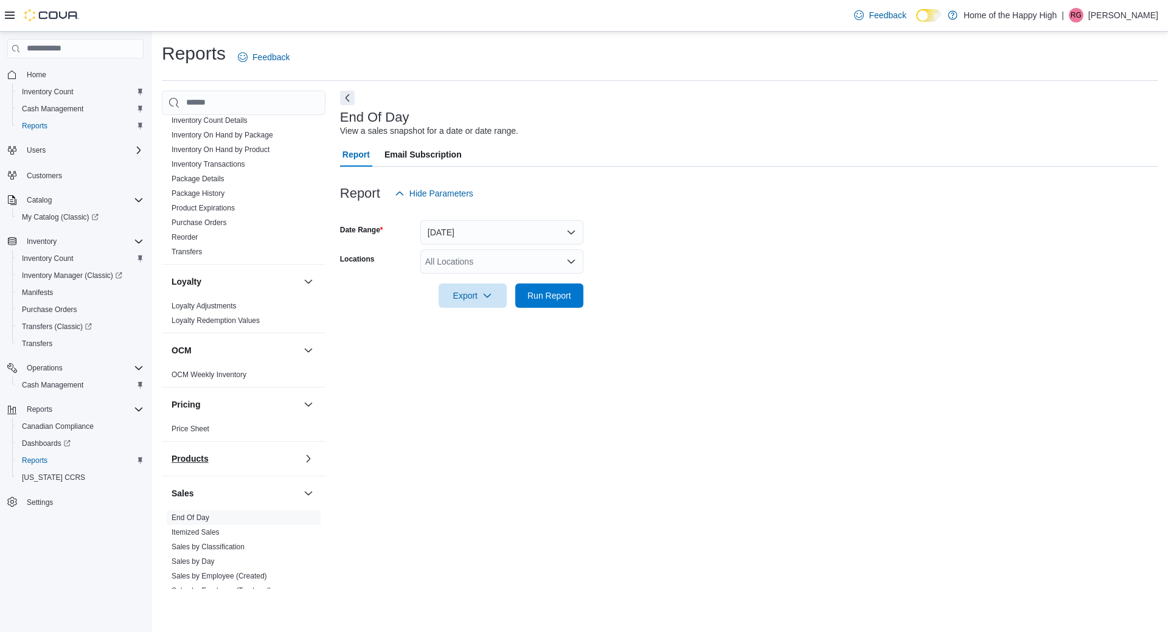
scroll to position [607, 0]
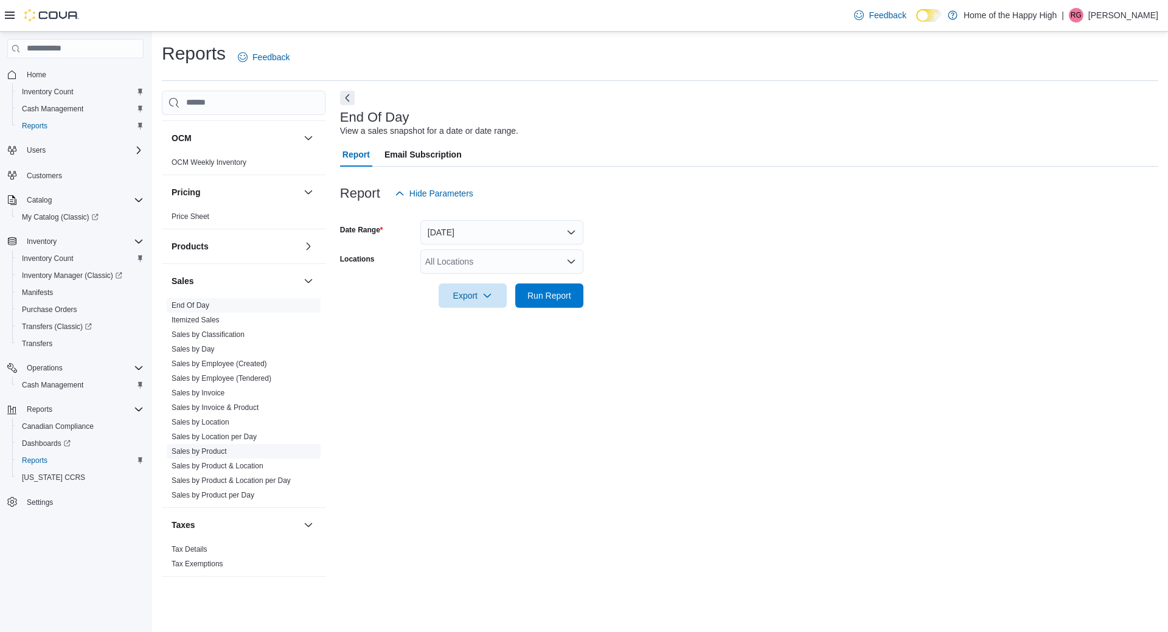
click at [214, 454] on link "Sales by Product" at bounding box center [199, 451] width 55 height 9
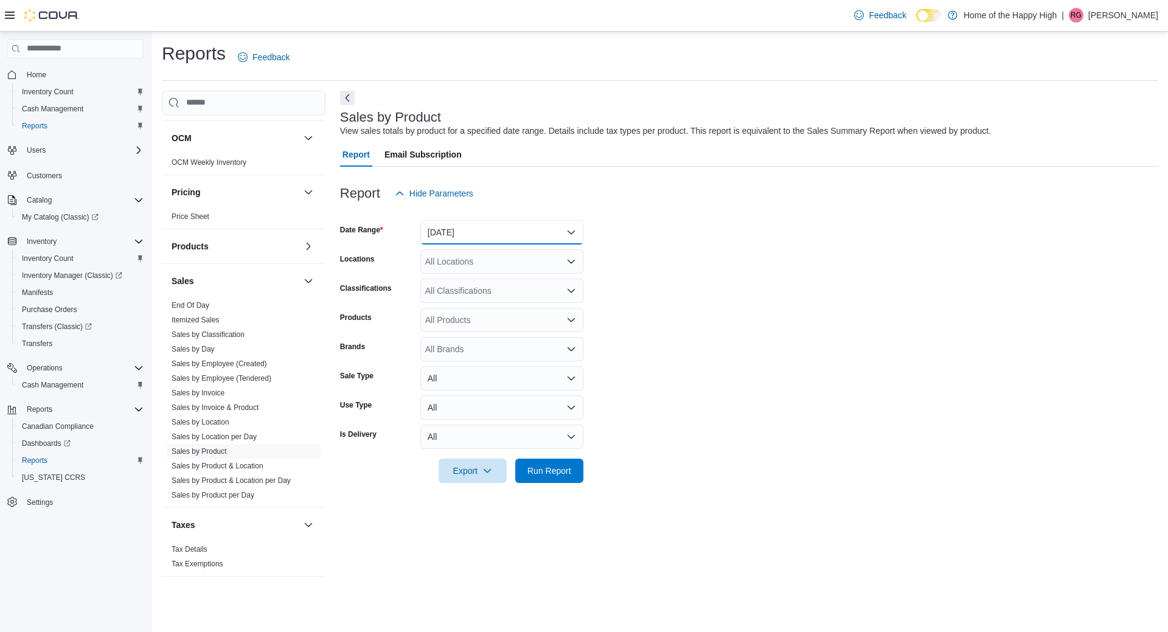
click at [436, 238] on button "[DATE]" at bounding box center [501, 232] width 163 height 24
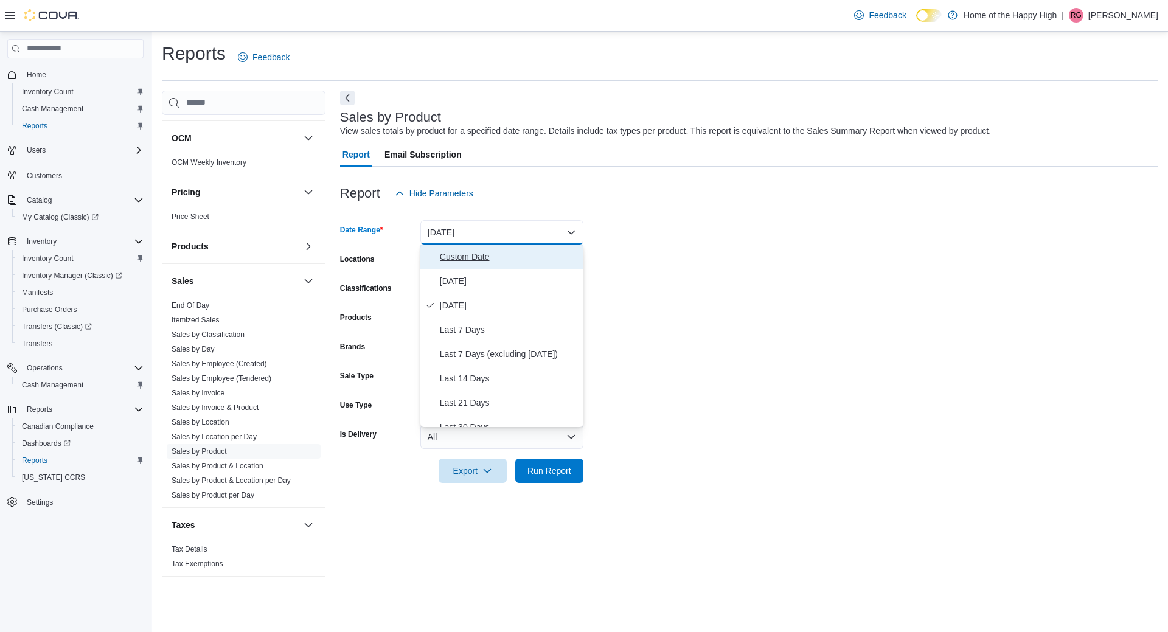
click at [443, 254] on span "Custom Date" at bounding box center [509, 256] width 139 height 15
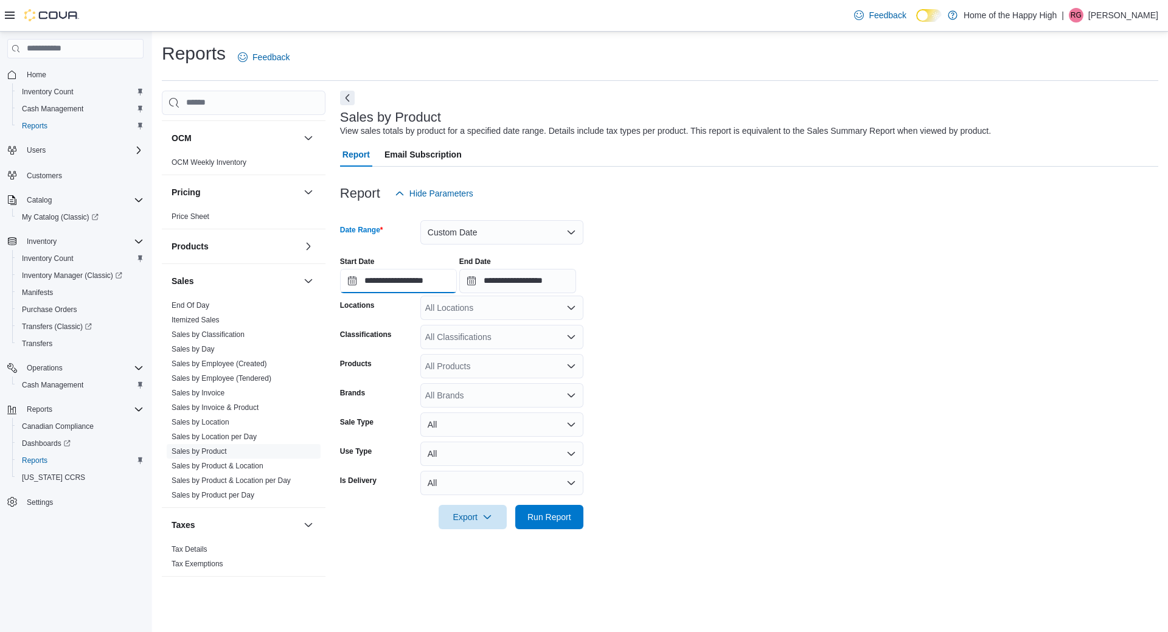
click at [421, 284] on input "**********" at bounding box center [398, 281] width 117 height 24
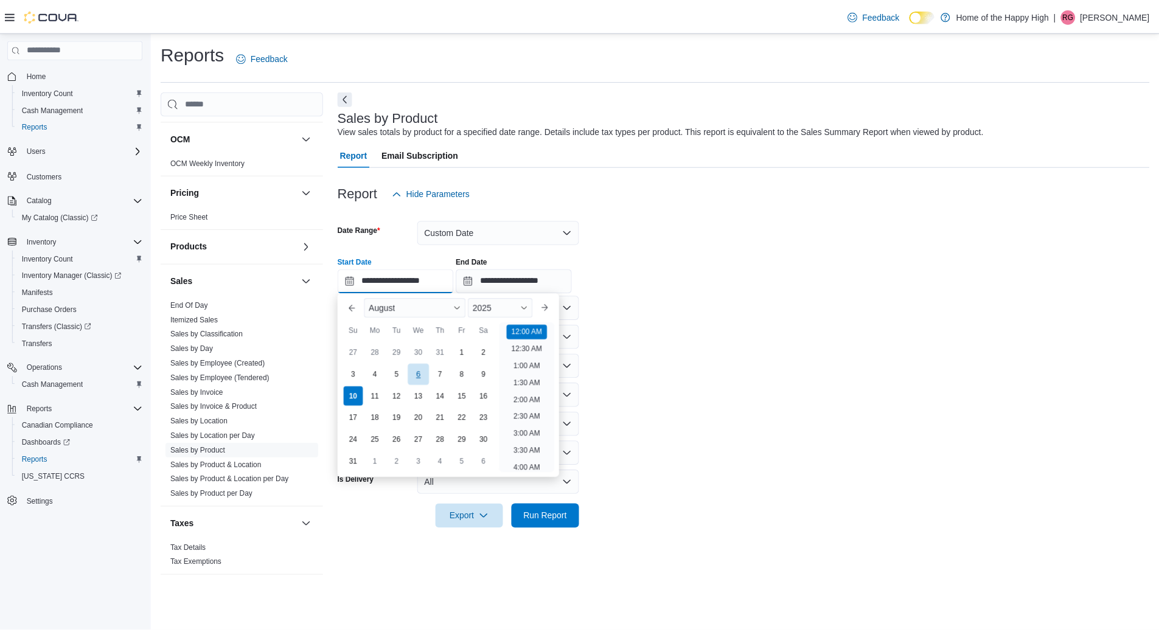
scroll to position [38, 0]
click at [637, 368] on form "**********" at bounding box center [749, 368] width 818 height 324
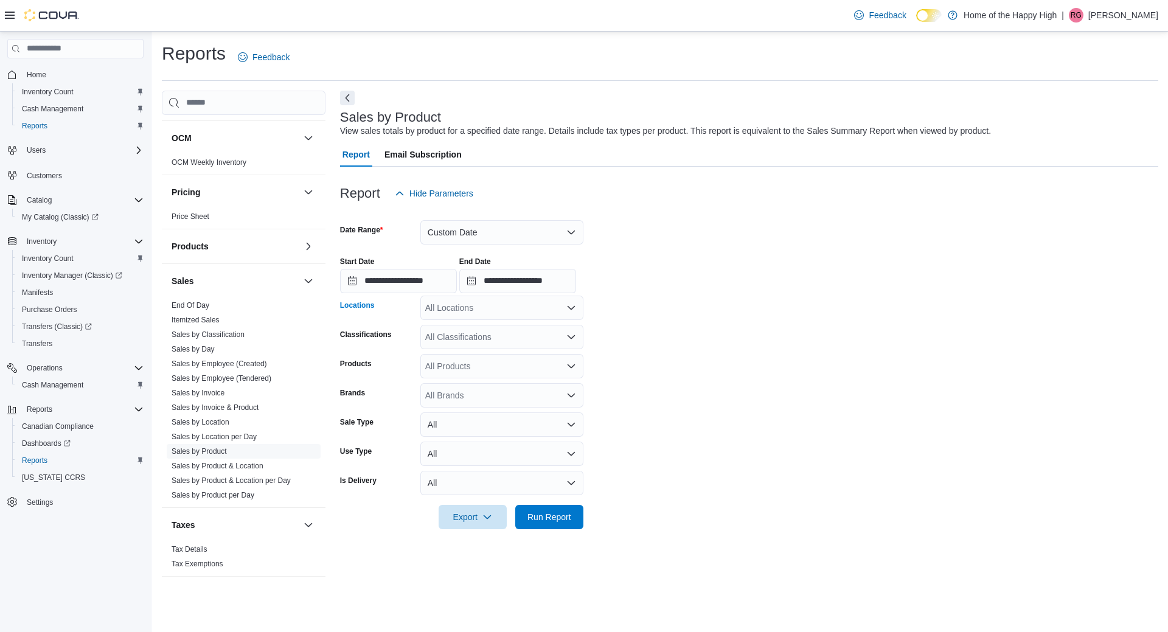
click at [515, 317] on div "All Locations" at bounding box center [501, 308] width 163 height 24
type input "******"
click at [490, 328] on span "[PERSON_NAME] Drive - Friendly Stranger" at bounding box center [553, 328] width 165 height 12
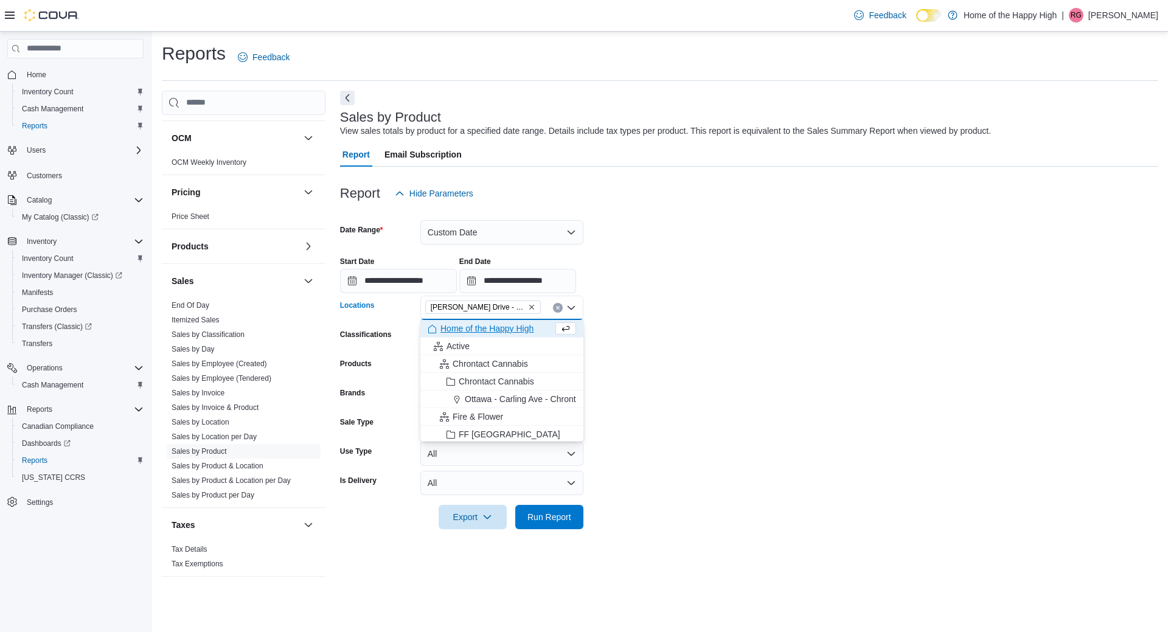
click at [644, 351] on form "**********" at bounding box center [749, 368] width 818 height 324
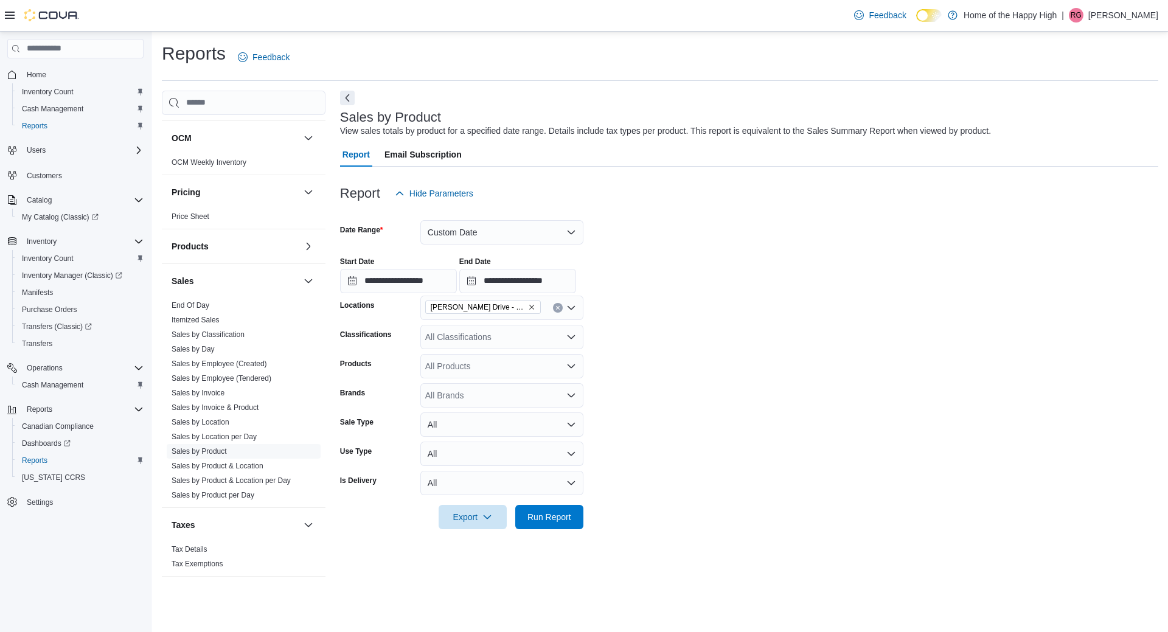
click at [461, 338] on div "All Classifications" at bounding box center [501, 337] width 163 height 24
type input "******"
click at [497, 360] on div "Edibles" at bounding box center [502, 358] width 148 height 12
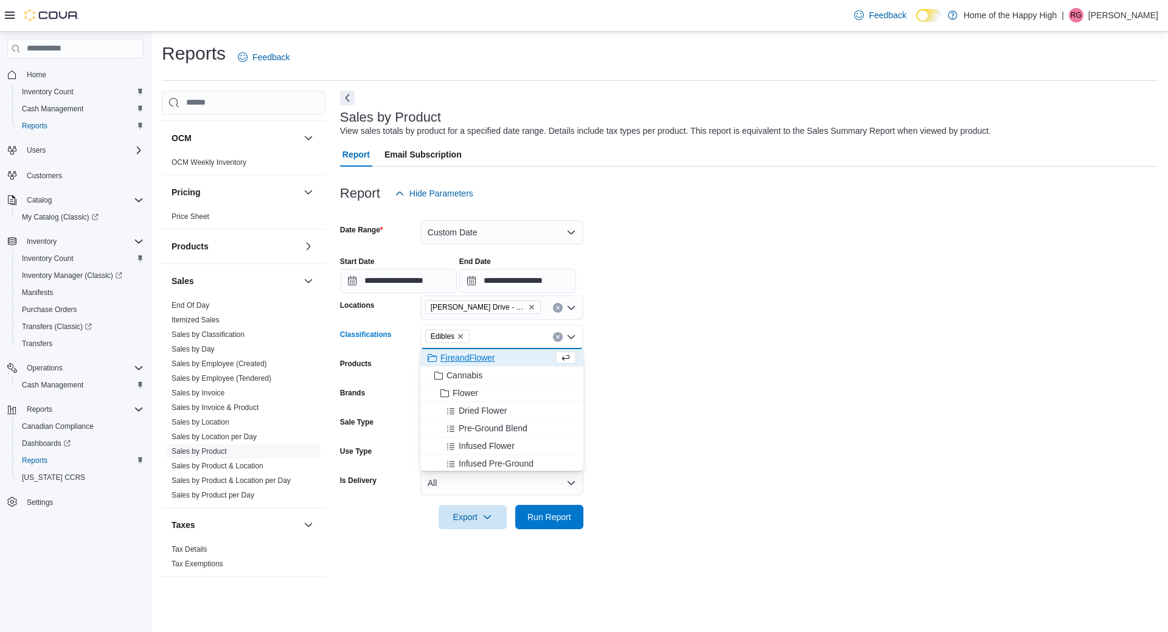
drag, startPoint x: 656, startPoint y: 372, endPoint x: 594, endPoint y: 419, distance: 77.6
click at [655, 372] on form "**********" at bounding box center [749, 368] width 818 height 324
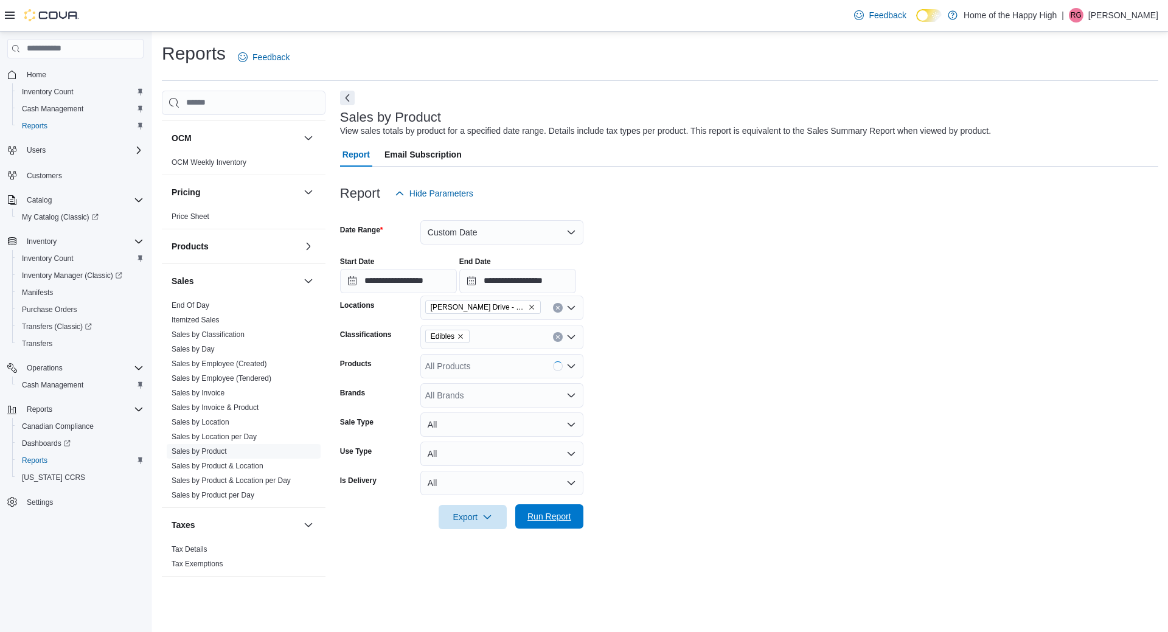
click at [534, 517] on span "Run Report" at bounding box center [549, 516] width 44 height 12
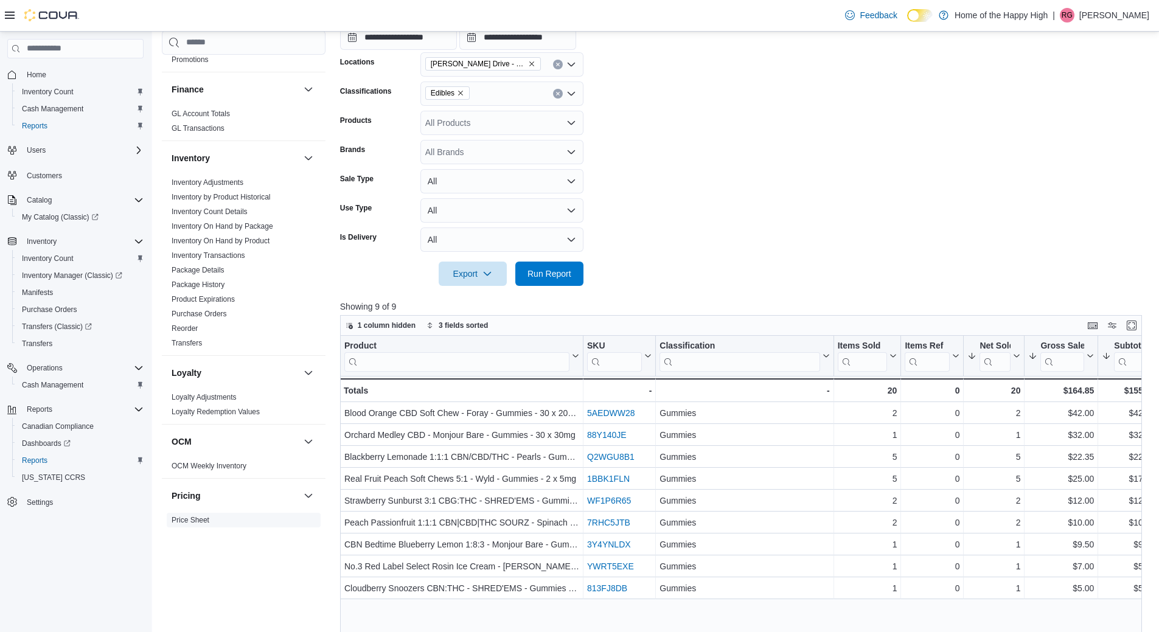
scroll to position [242, 0]
click at [214, 183] on link "Inventory Adjustments" at bounding box center [208, 183] width 72 height 9
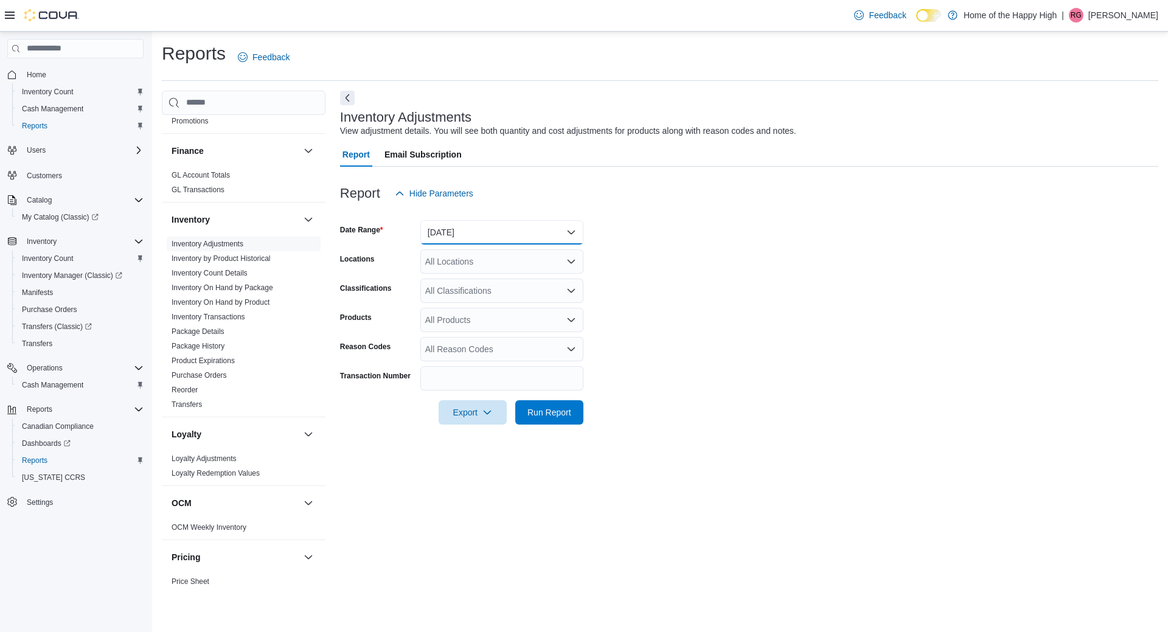
click at [457, 223] on button "[DATE]" at bounding box center [501, 232] width 163 height 24
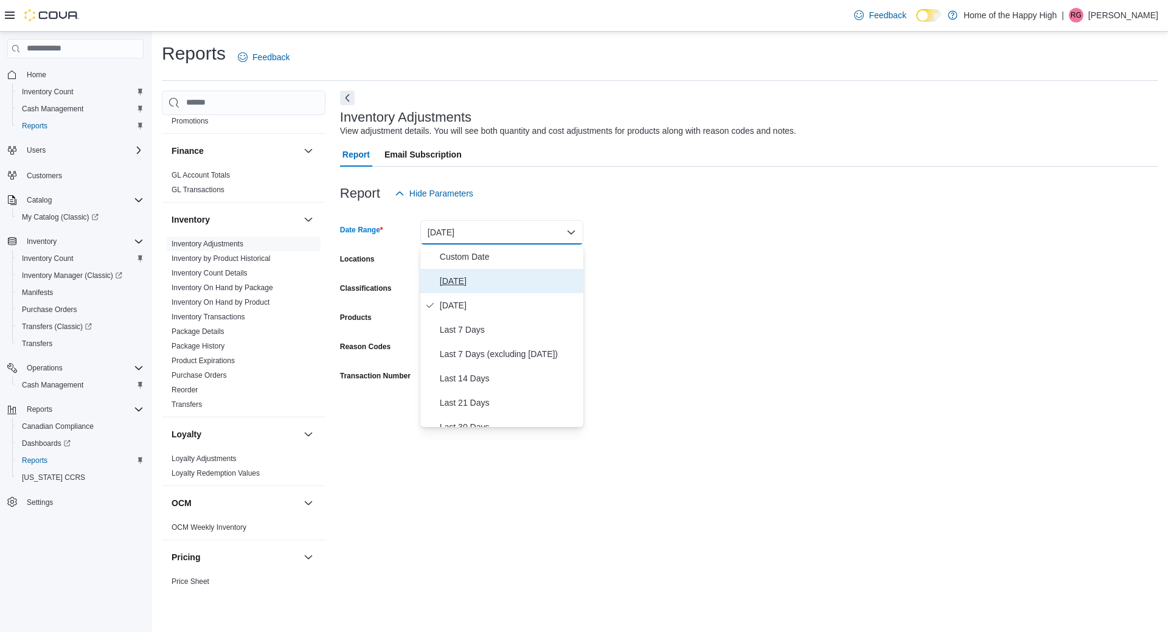
click at [462, 274] on span "[DATE]" at bounding box center [509, 281] width 139 height 15
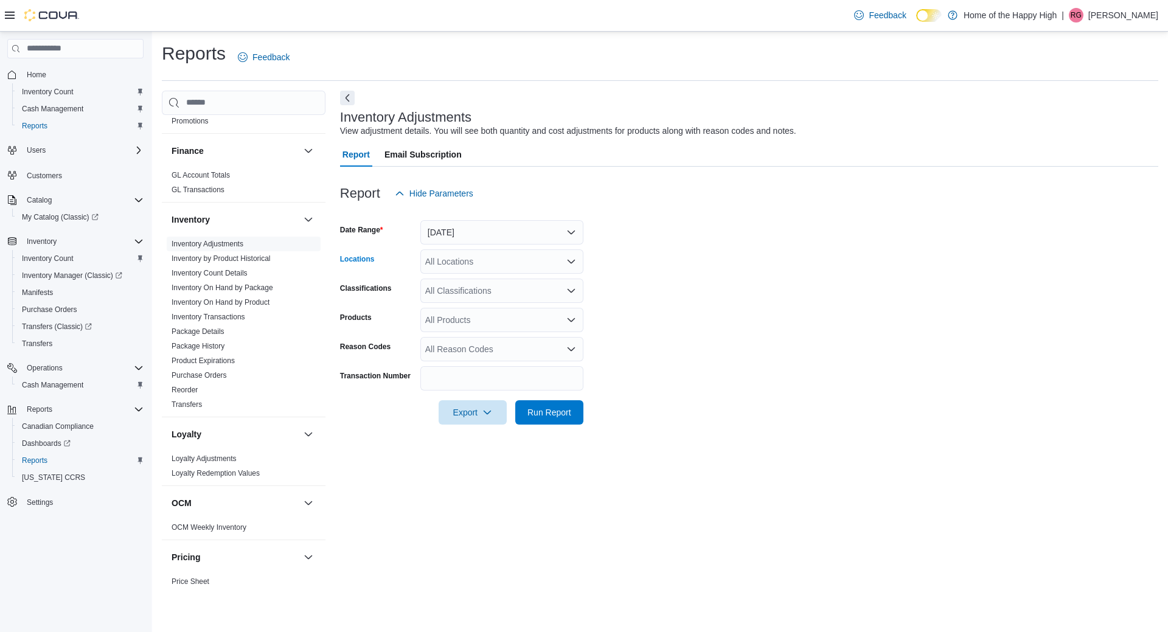
click at [442, 260] on div "All Locations" at bounding box center [501, 261] width 163 height 24
type input "******"
click at [493, 280] on span "[PERSON_NAME] Drive - Friendly Stranger" at bounding box center [553, 282] width 165 height 12
click at [631, 375] on form "Date Range [DATE] Locations [PERSON_NAME] Drive - Friendly Stranger Classificat…" at bounding box center [749, 315] width 818 height 219
click at [540, 420] on span "Run Report" at bounding box center [550, 412] width 54 height 24
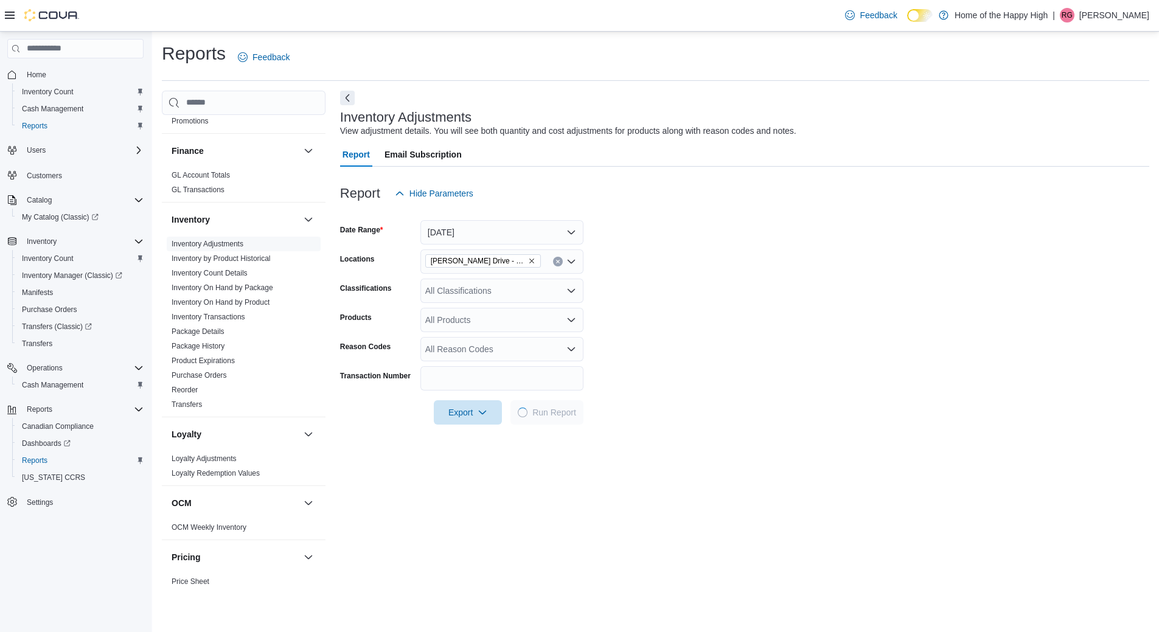
scroll to position [61, 0]
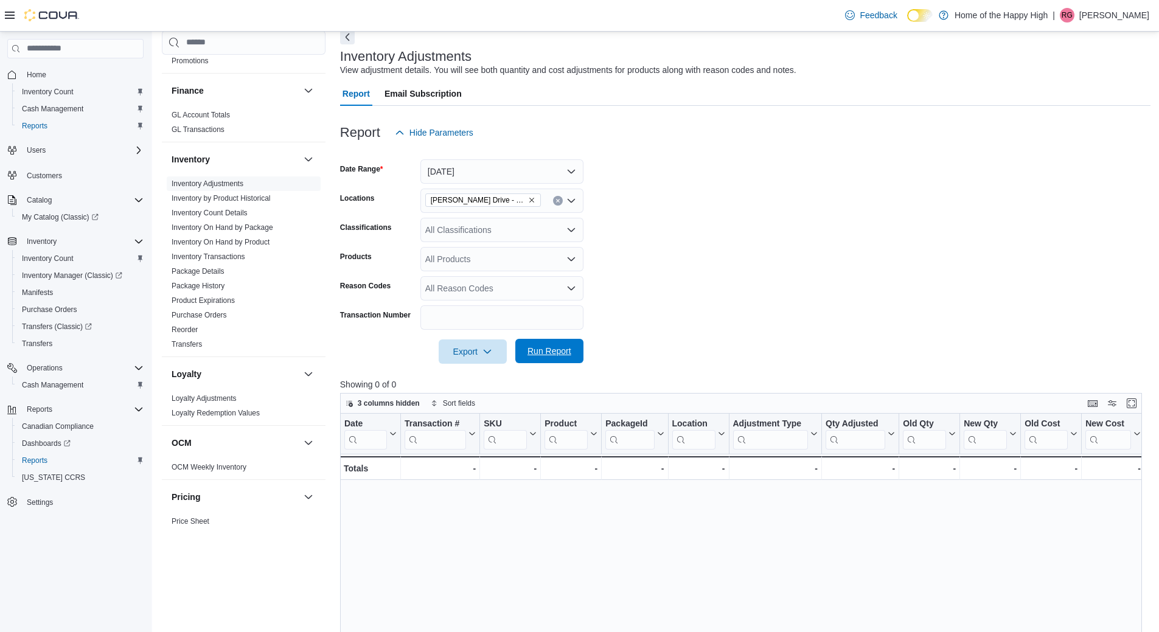
click at [540, 351] on span "Run Report" at bounding box center [549, 351] width 44 height 12
click at [551, 346] on span "Run Report" at bounding box center [549, 351] width 44 height 12
drag, startPoint x: 538, startPoint y: 351, endPoint x: 545, endPoint y: 364, distance: 14.4
click at [539, 352] on span "Run Report" at bounding box center [549, 352] width 44 height 12
click at [554, 357] on span "Run Report" at bounding box center [549, 351] width 44 height 12
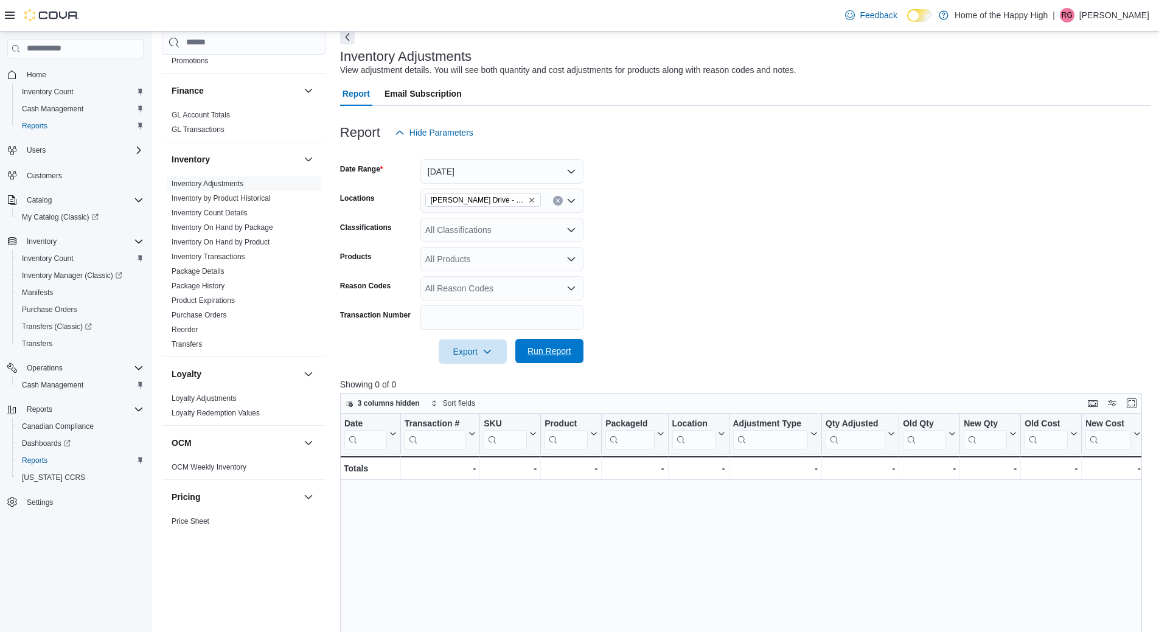
click at [565, 350] on span "Run Report" at bounding box center [549, 351] width 44 height 12
click at [560, 350] on span "Run Report" at bounding box center [549, 351] width 44 height 12
click at [552, 361] on span "Run Report" at bounding box center [550, 351] width 54 height 24
click at [567, 360] on span "Run Report" at bounding box center [550, 351] width 54 height 24
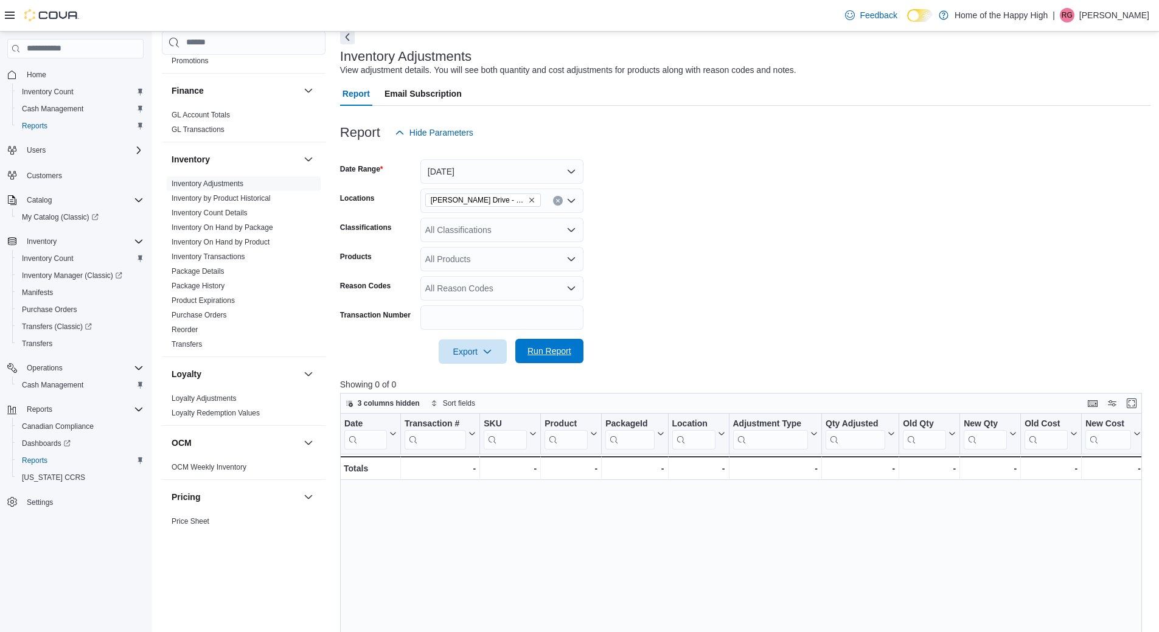
click at [554, 358] on span "Run Report" at bounding box center [550, 351] width 54 height 24
click at [555, 358] on span "Run Report" at bounding box center [550, 351] width 54 height 24
click at [555, 356] on span "Run Report" at bounding box center [550, 351] width 54 height 24
click at [564, 352] on span "Run Report" at bounding box center [549, 351] width 44 height 12
click at [563, 351] on span "Run Report" at bounding box center [549, 351] width 44 height 12
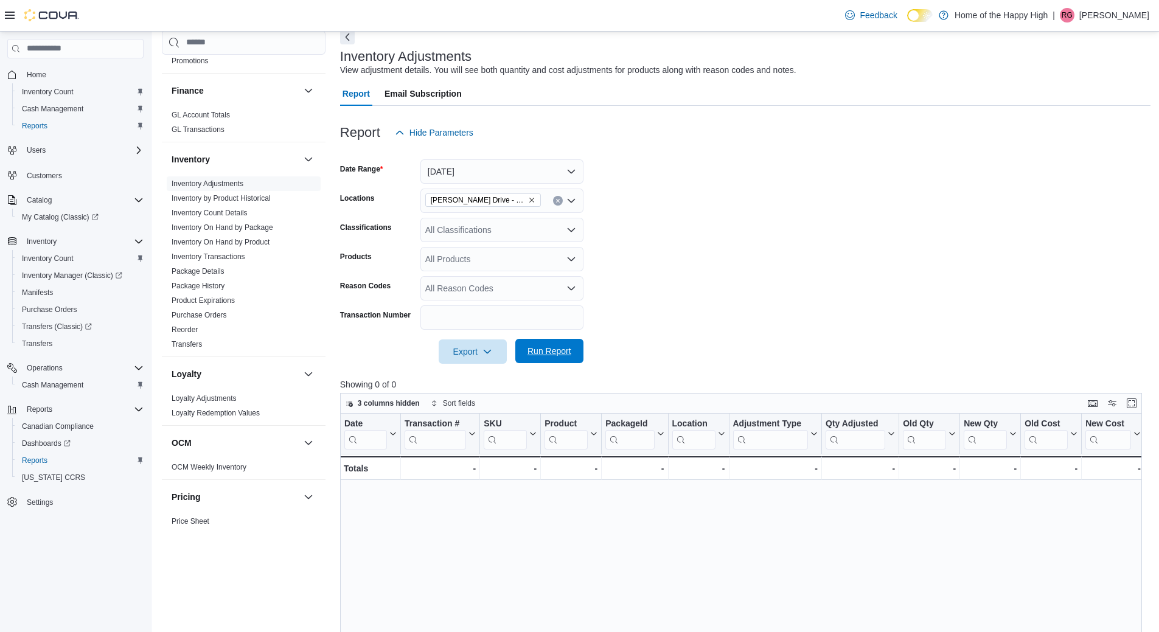
click at [563, 351] on span "Run Report" at bounding box center [549, 351] width 44 height 12
click at [571, 356] on span "Run Report" at bounding box center [549, 351] width 44 height 12
click at [534, 358] on span "Run Report" at bounding box center [550, 351] width 54 height 24
click at [563, 361] on span "Run Report" at bounding box center [550, 351] width 54 height 24
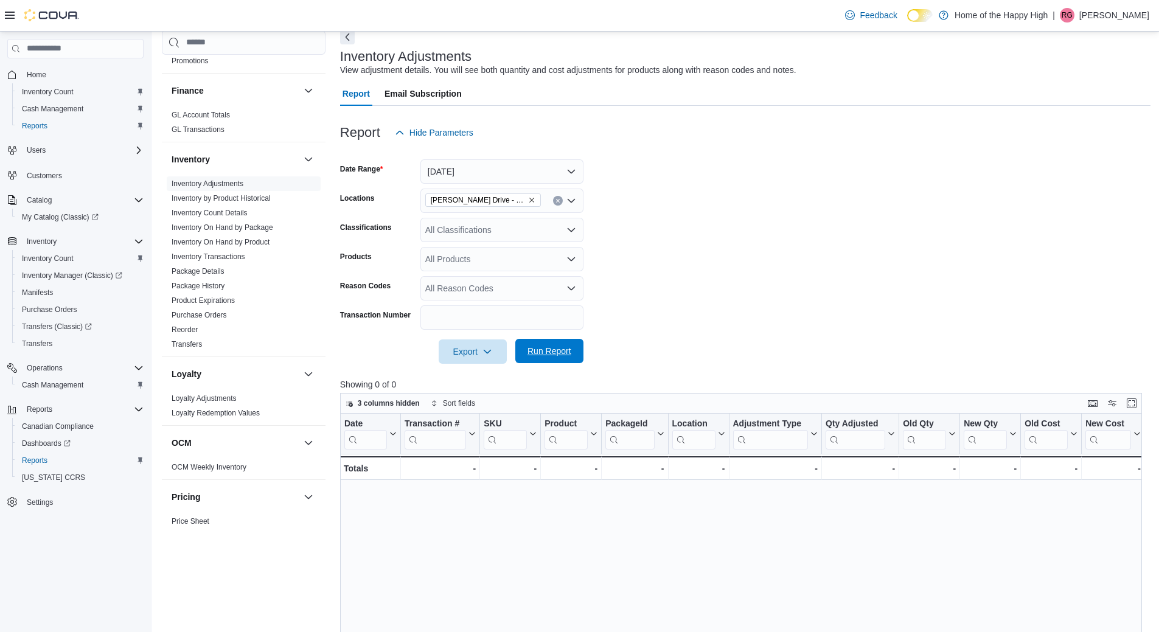
click at [563, 361] on span "Run Report" at bounding box center [550, 351] width 54 height 24
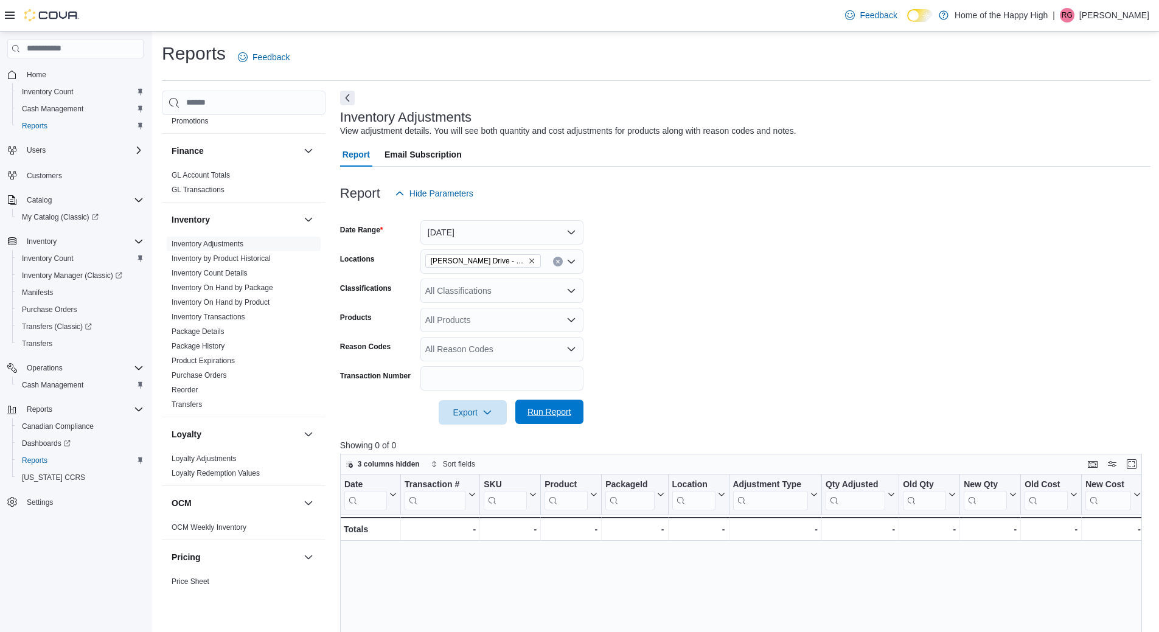
click at [540, 421] on span "Run Report" at bounding box center [550, 412] width 54 height 24
click at [557, 420] on span "Run Report" at bounding box center [550, 412] width 54 height 24
click at [557, 418] on span "Run Report" at bounding box center [550, 412] width 54 height 24
click at [486, 226] on button "[DATE]" at bounding box center [501, 232] width 163 height 24
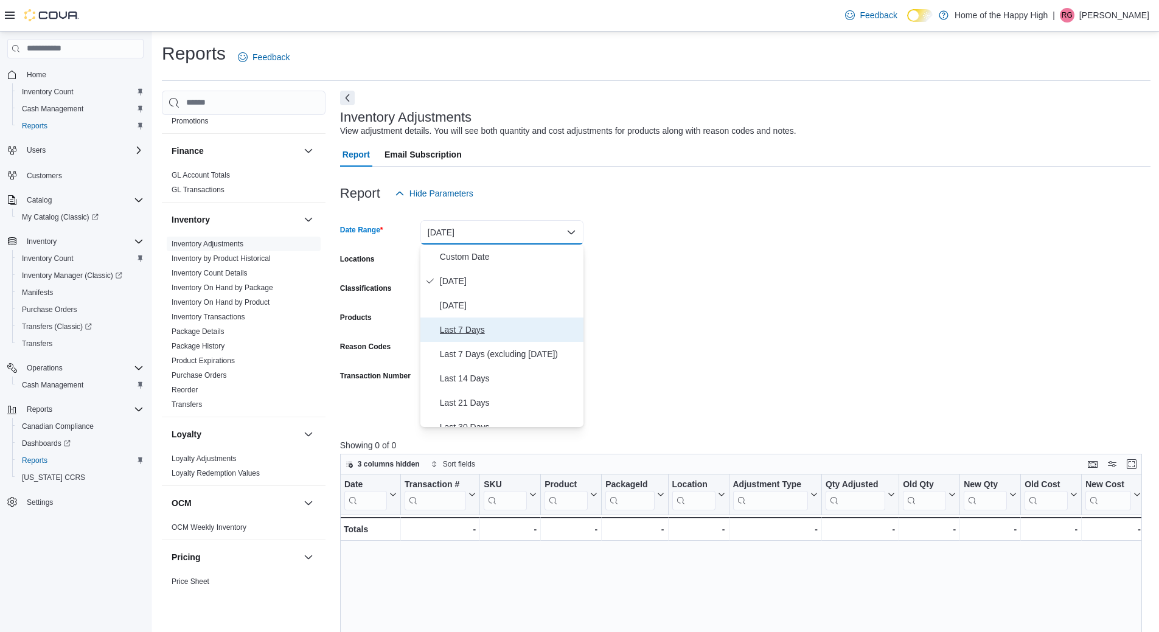
click at [470, 336] on span "Last 7 Days" at bounding box center [509, 329] width 139 height 15
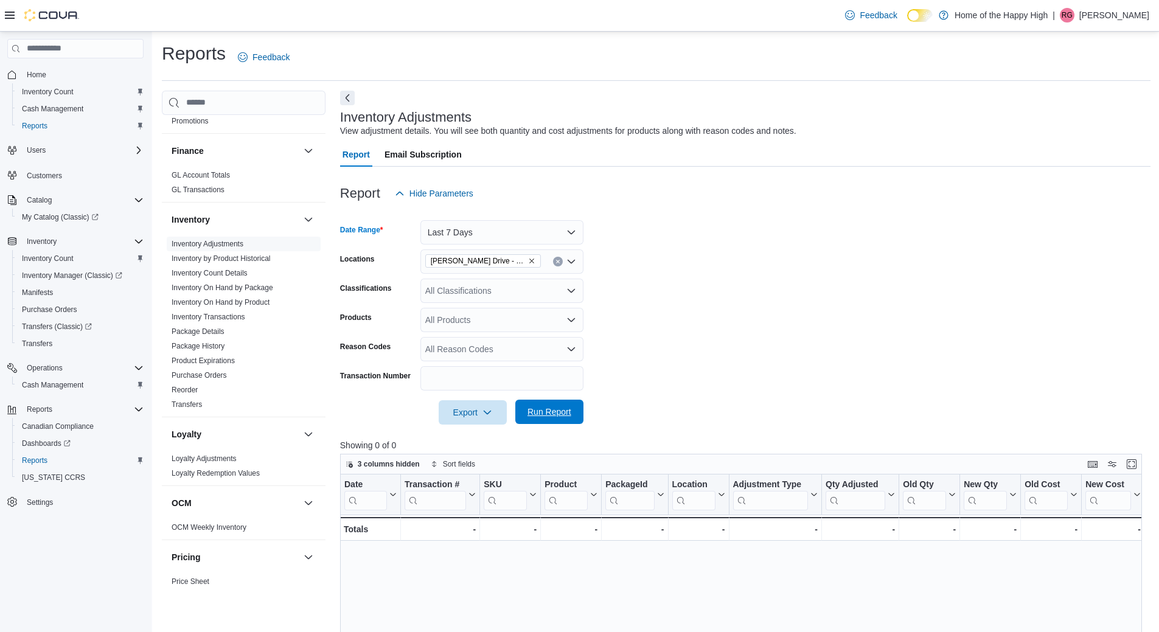
click at [529, 413] on span "Run Report" at bounding box center [549, 412] width 44 height 12
click at [536, 412] on span "Run Report" at bounding box center [549, 412] width 44 height 12
click at [546, 419] on span "Run Report" at bounding box center [550, 412] width 54 height 24
click at [555, 406] on span "Run Report" at bounding box center [549, 412] width 44 height 12
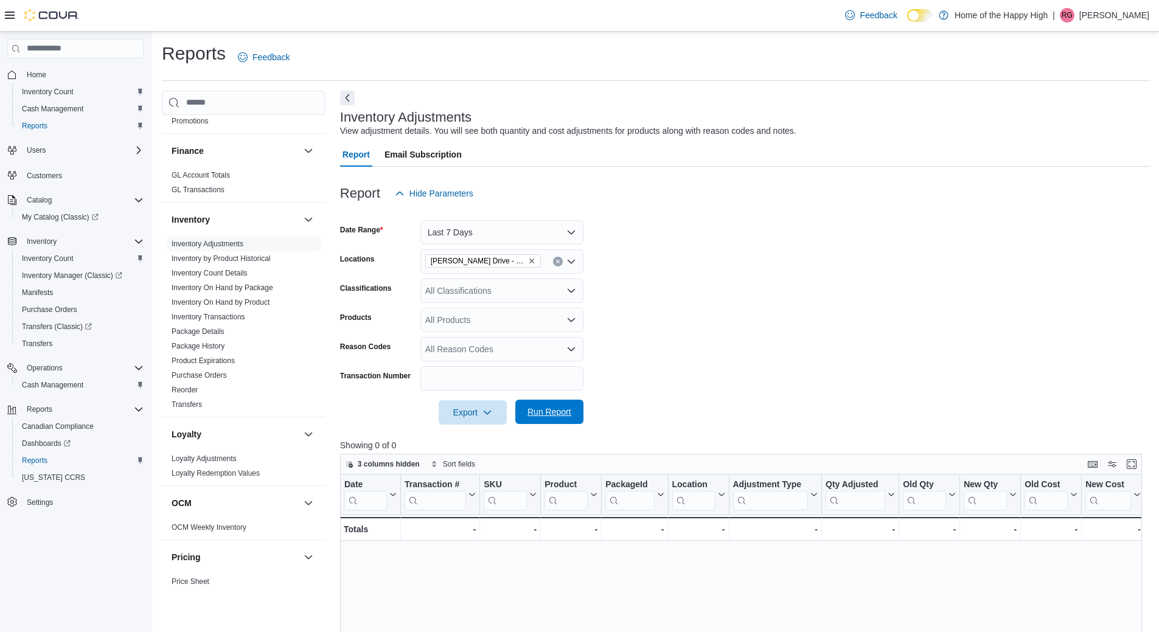
click at [577, 414] on button "Run Report" at bounding box center [549, 412] width 68 height 24
click at [549, 423] on span "Run Report" at bounding box center [550, 412] width 54 height 24
click at [534, 419] on span "Run Report" at bounding box center [550, 412] width 54 height 24
click at [534, 409] on span "Run Report" at bounding box center [549, 412] width 44 height 12
